Goal: Navigation & Orientation: Find specific page/section

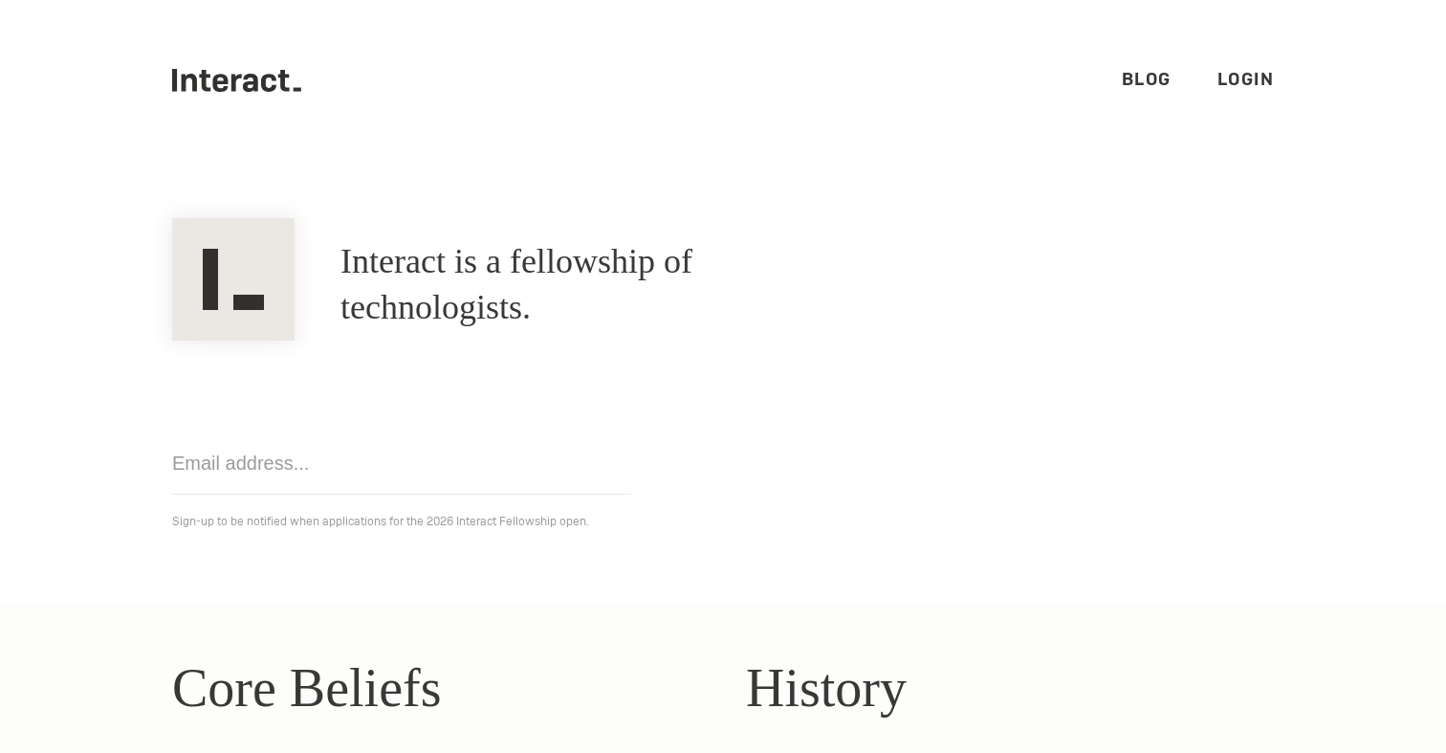
click at [1250, 79] on link "Login" at bounding box center [1246, 79] width 57 height 22
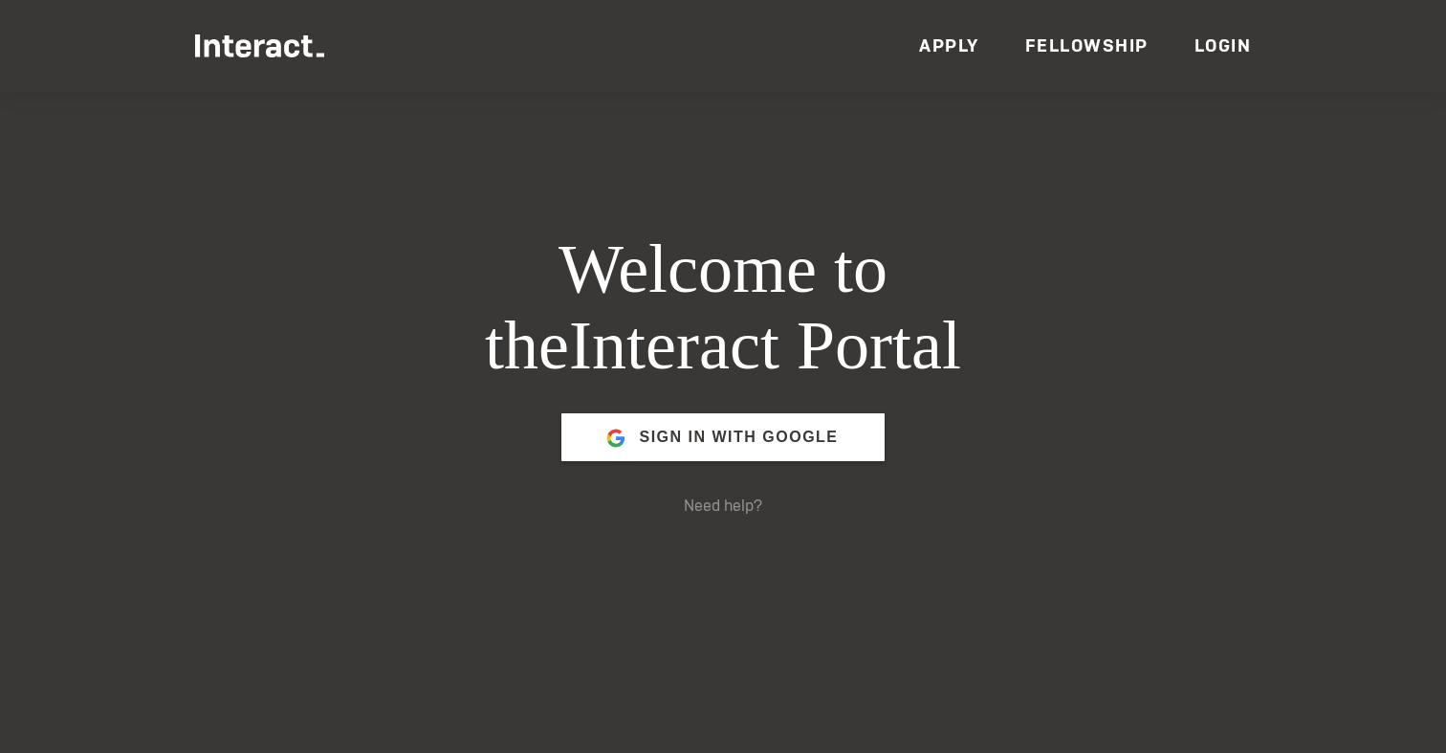
click at [1219, 28] on ul "Members Events News Resources VC Partners Team Apply Fellowship Login" at bounding box center [723, 46] width 1056 height 92
click at [1220, 34] on link "Login" at bounding box center [1223, 45] width 57 height 22
click at [749, 430] on span "Sign in with Google" at bounding box center [738, 437] width 199 height 46
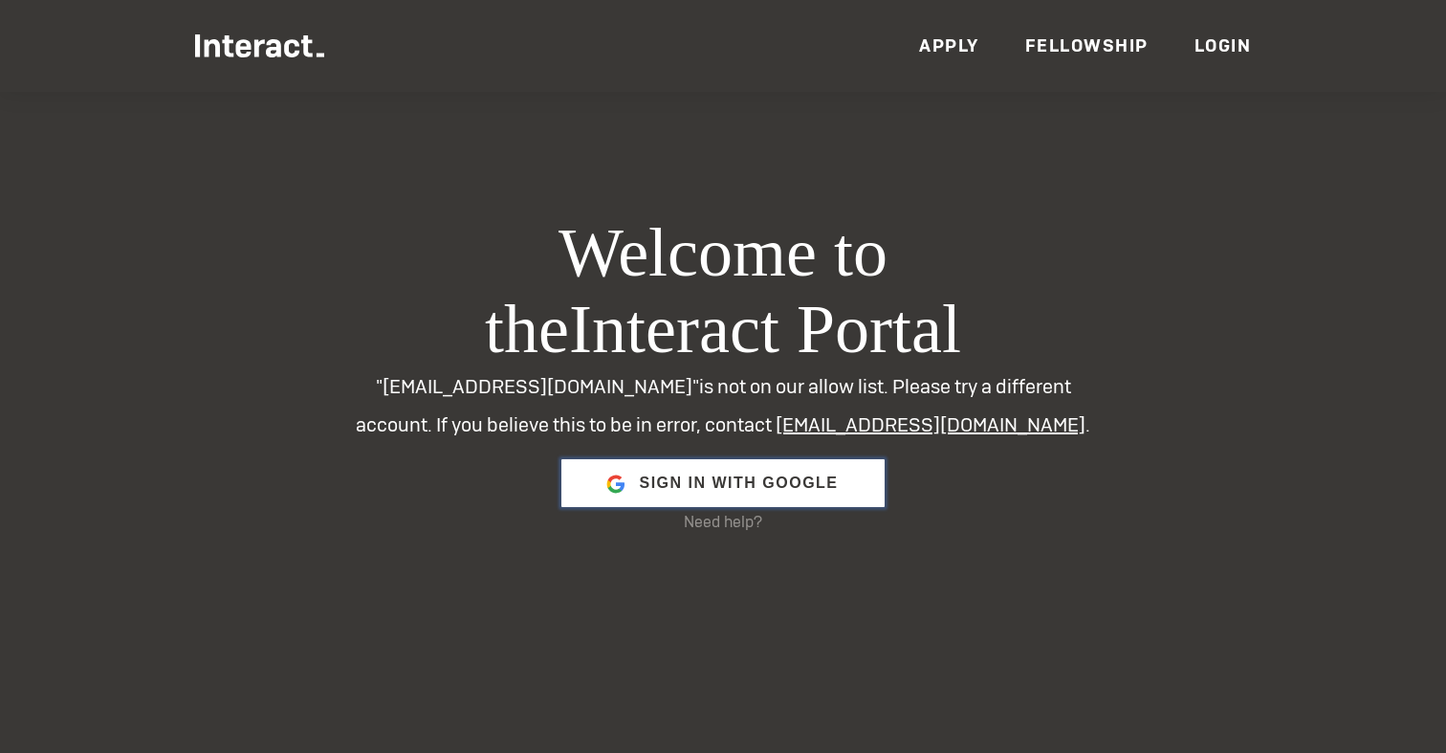
click at [685, 473] on span "Sign in with Google" at bounding box center [738, 483] width 199 height 46
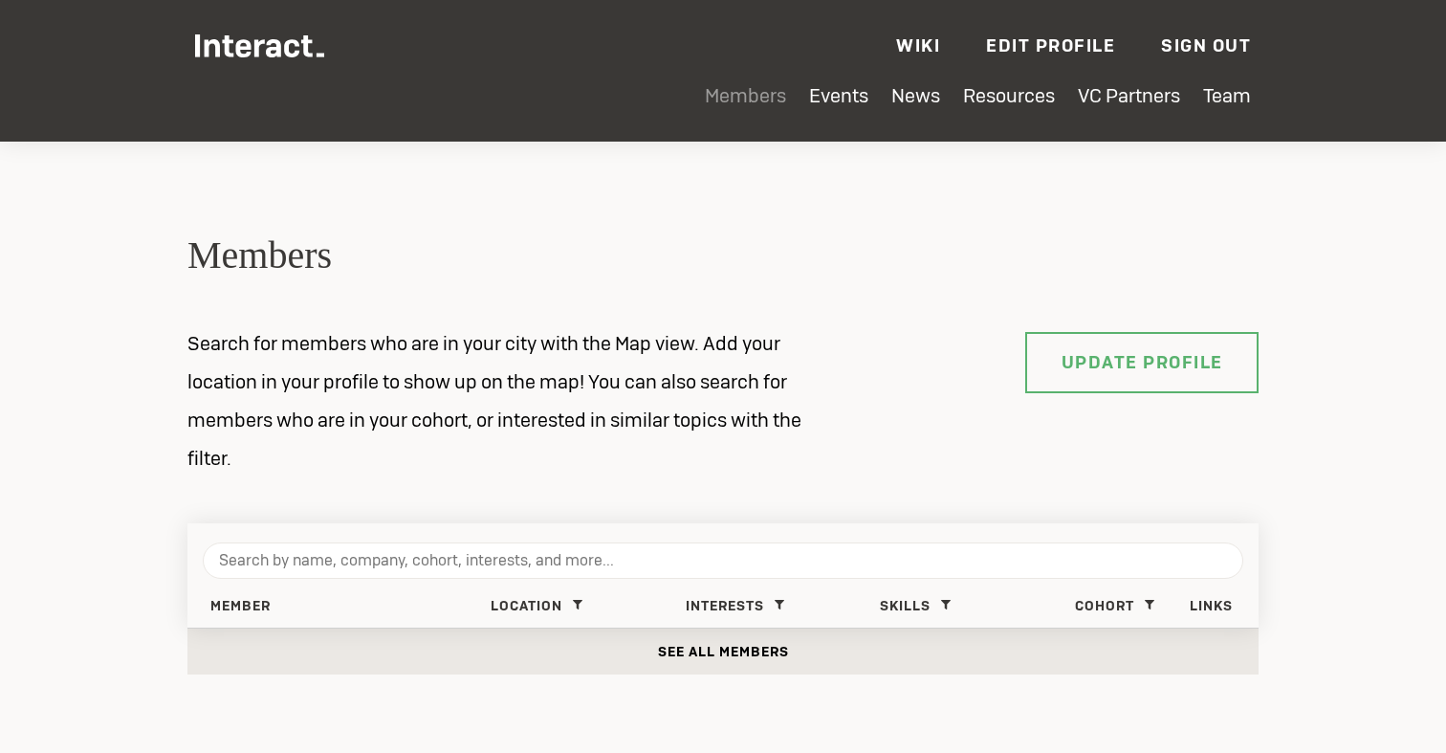
click at [747, 84] on link "Members" at bounding box center [745, 95] width 81 height 25
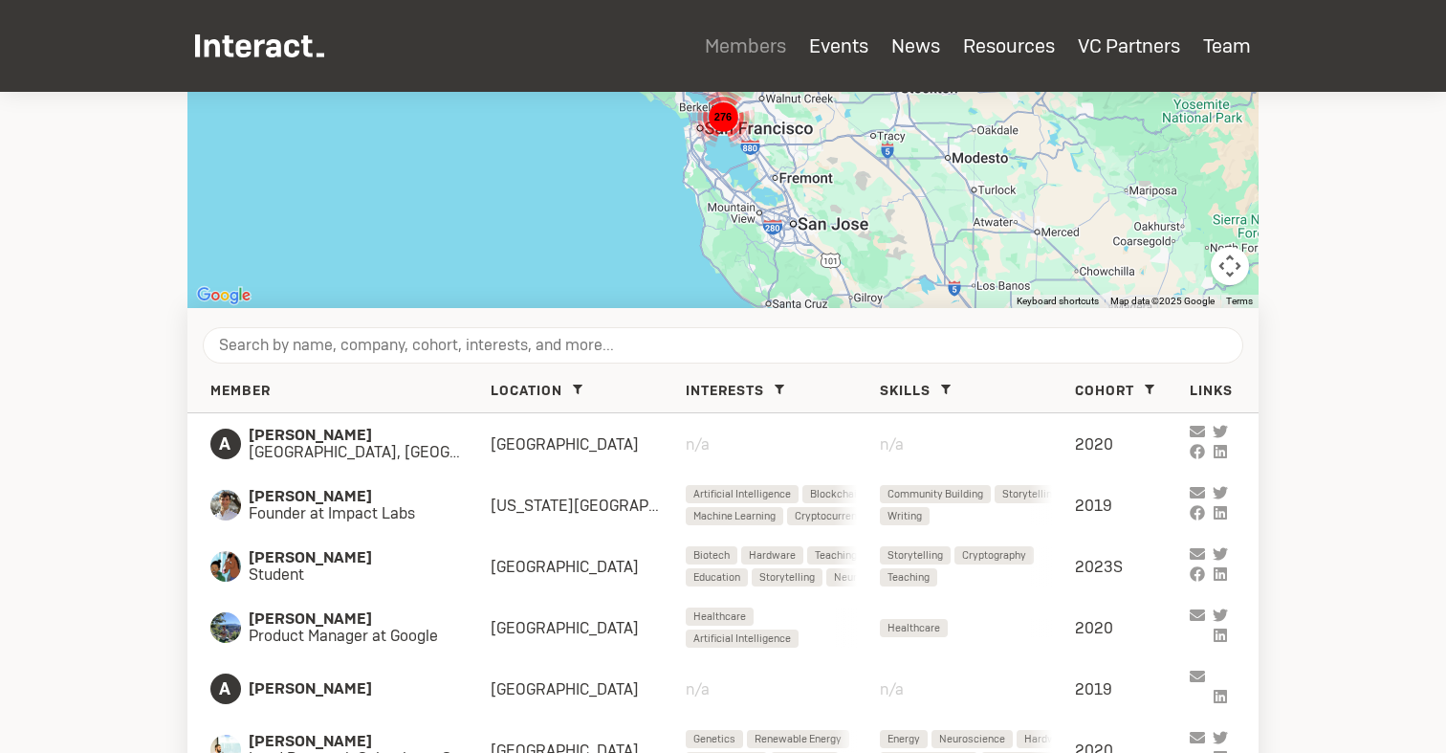
scroll to position [619, 0]
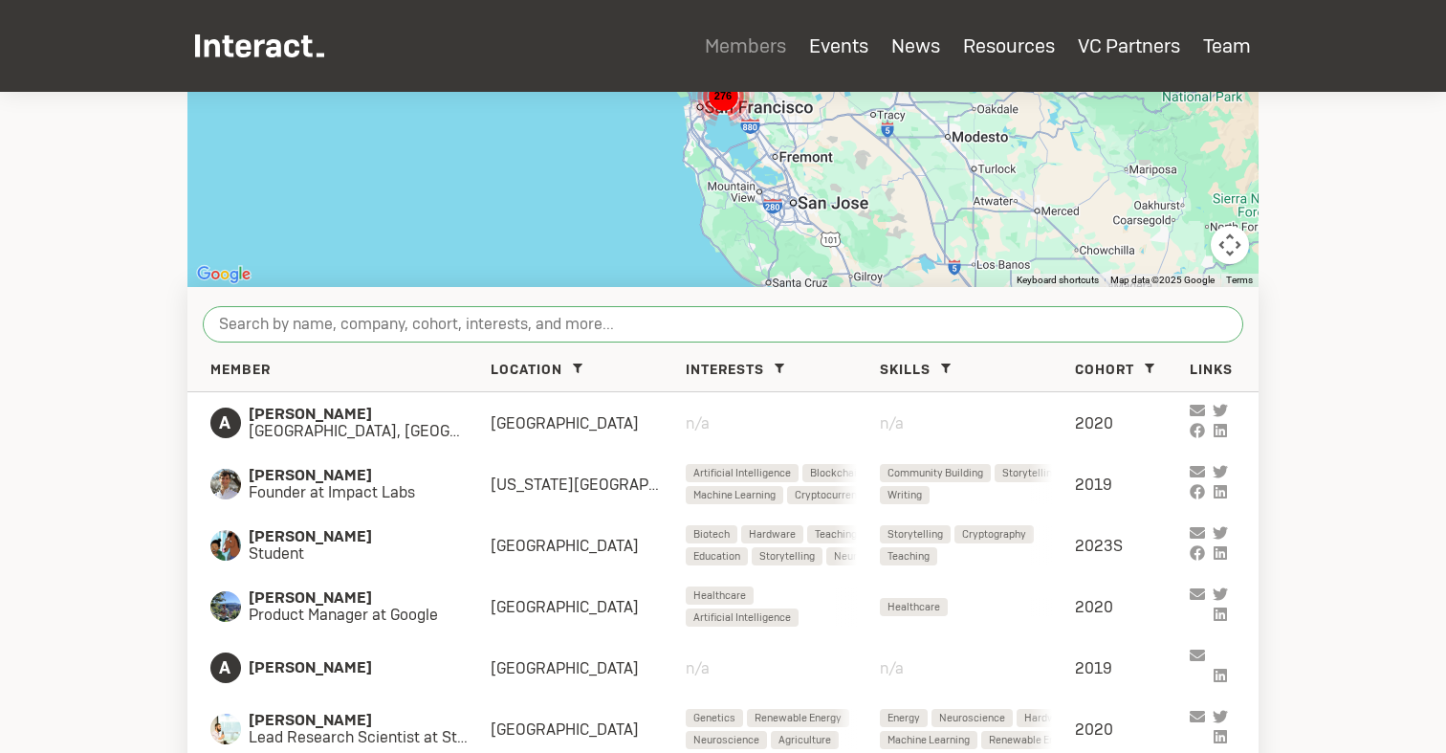
click at [339, 338] on input "search" at bounding box center [723, 324] width 1041 height 36
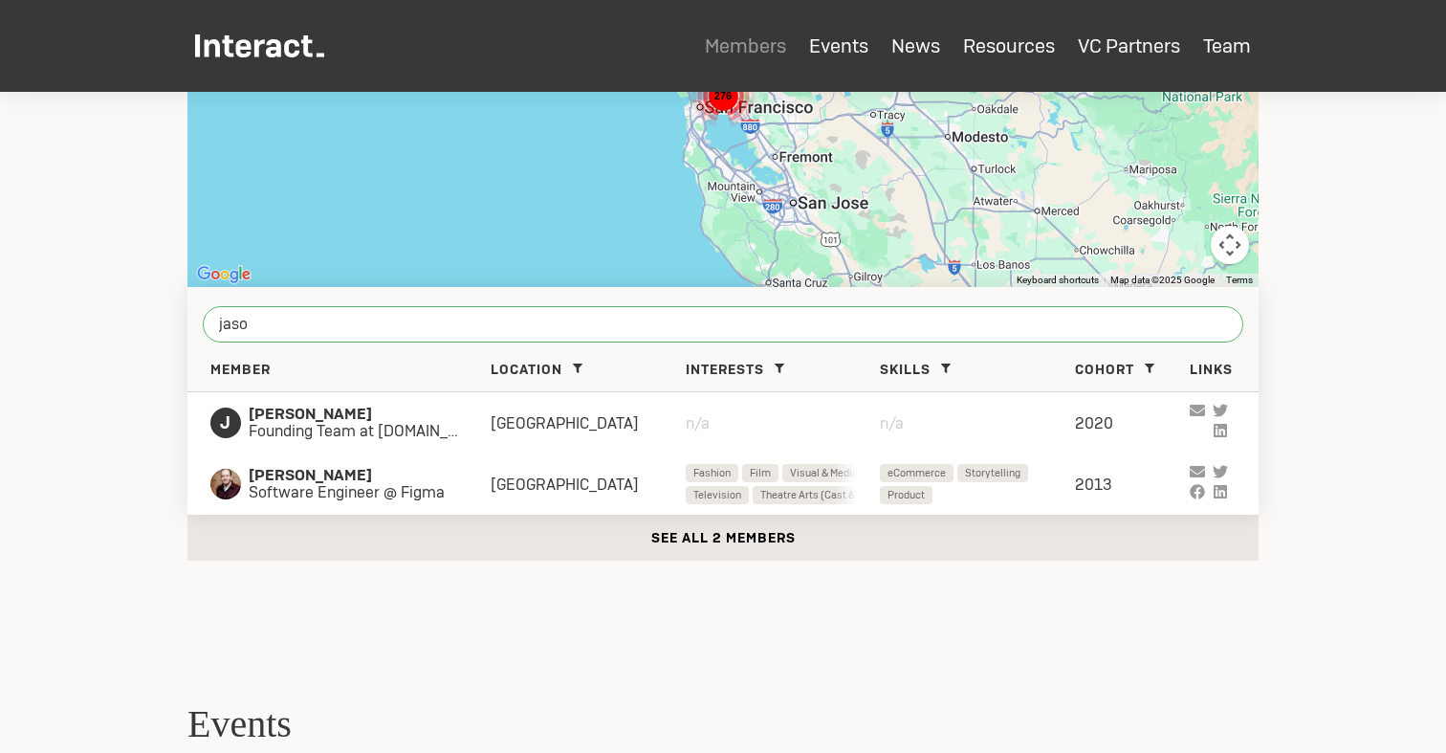
type input "jason"
